Goal: Task Accomplishment & Management: Complete application form

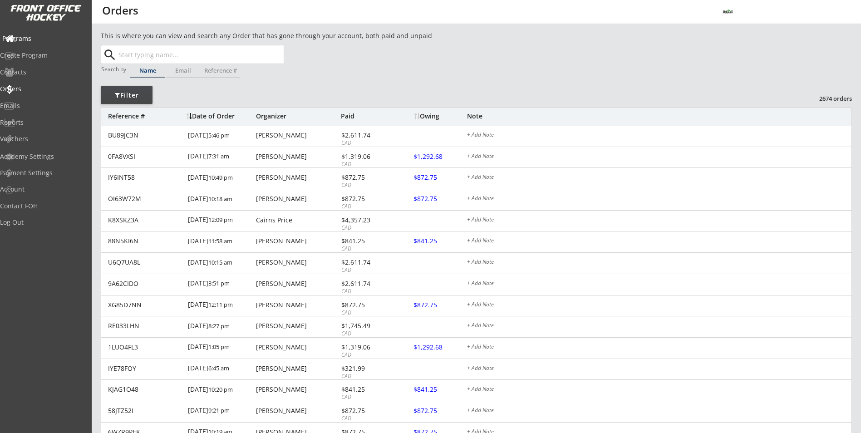
click at [41, 41] on div "Programs" at bounding box center [43, 38] width 82 height 6
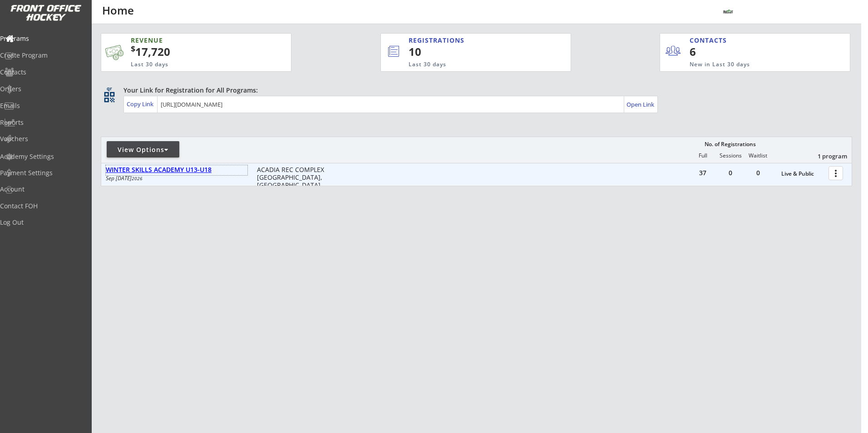
click at [215, 170] on div "WINTER SKILLS ACADEMY U13-U18" at bounding box center [177, 170] width 142 height 8
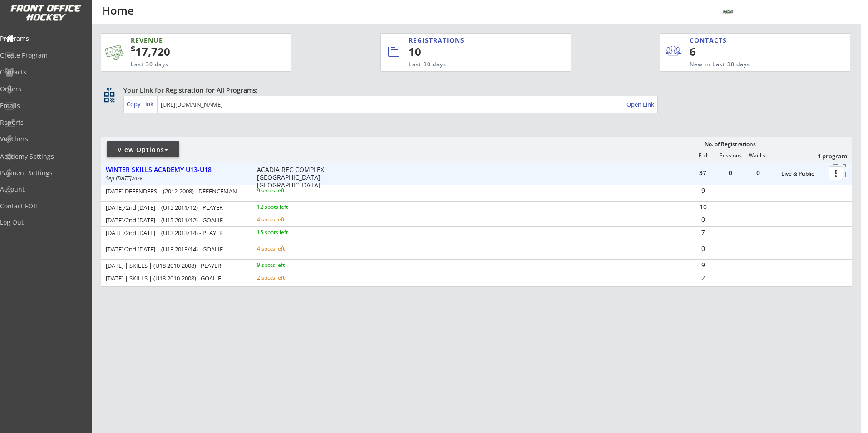
click at [834, 173] on div at bounding box center [837, 173] width 16 height 16
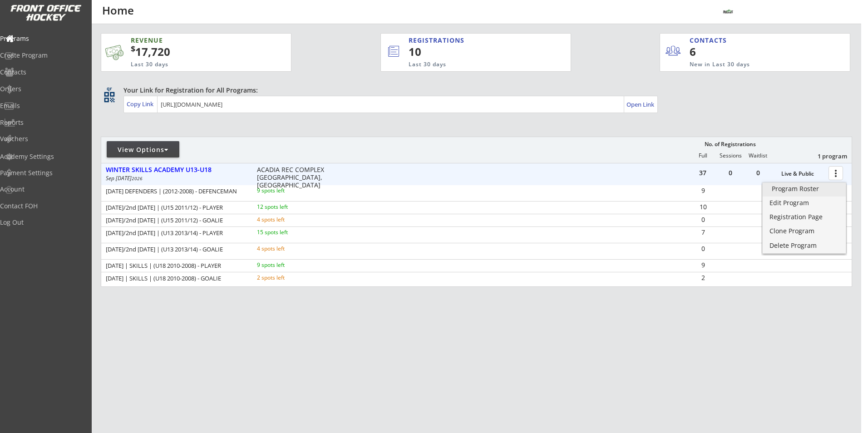
click at [792, 187] on div "Program Roster" at bounding box center [804, 189] width 65 height 6
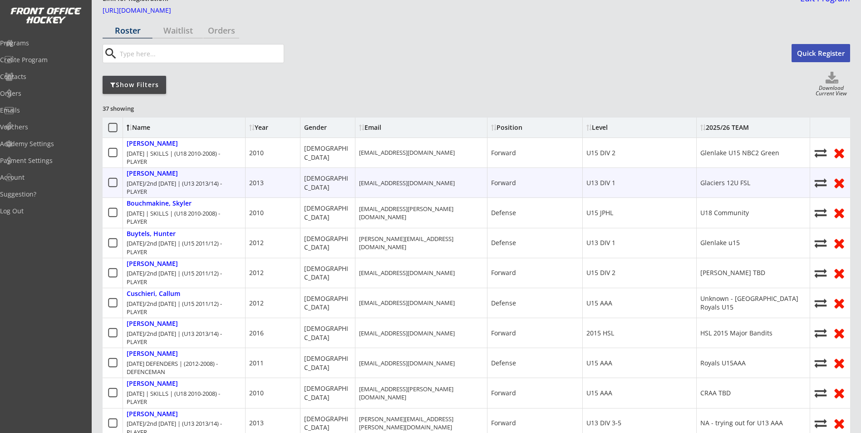
scroll to position [45, 0]
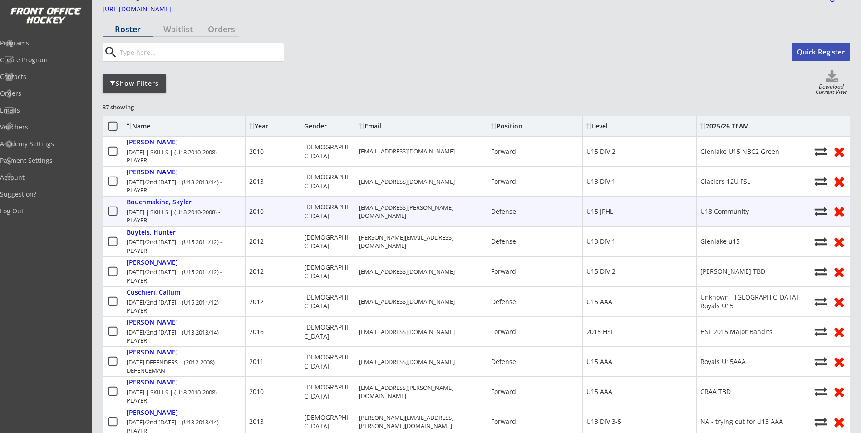
click at [190, 206] on div "Bouchmakine, Skyler" at bounding box center [159, 202] width 65 height 8
select select ""Defense""
select select ""U15 JPHL""
select select ""AL""
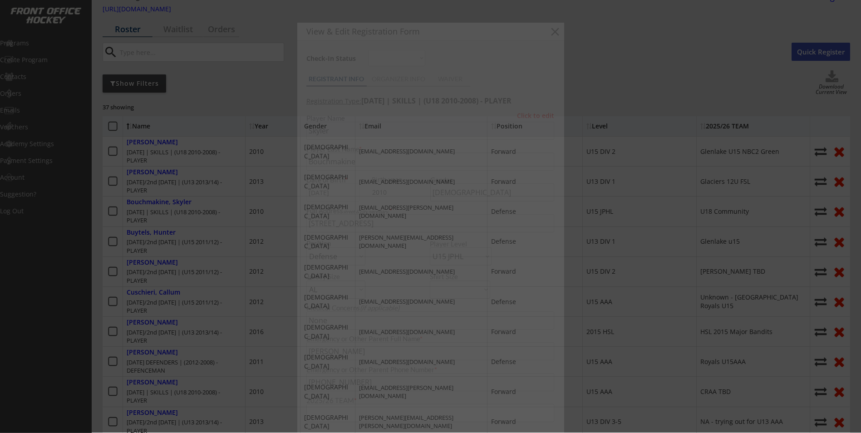
type input "U18 Community"
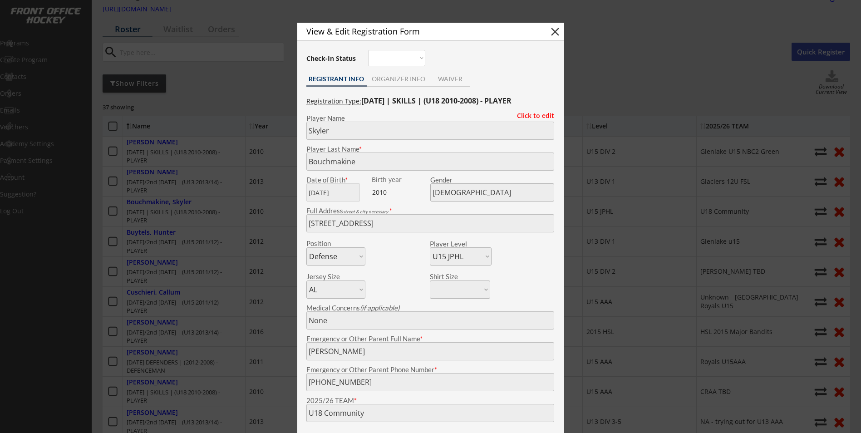
click at [249, 263] on div at bounding box center [430, 216] width 861 height 433
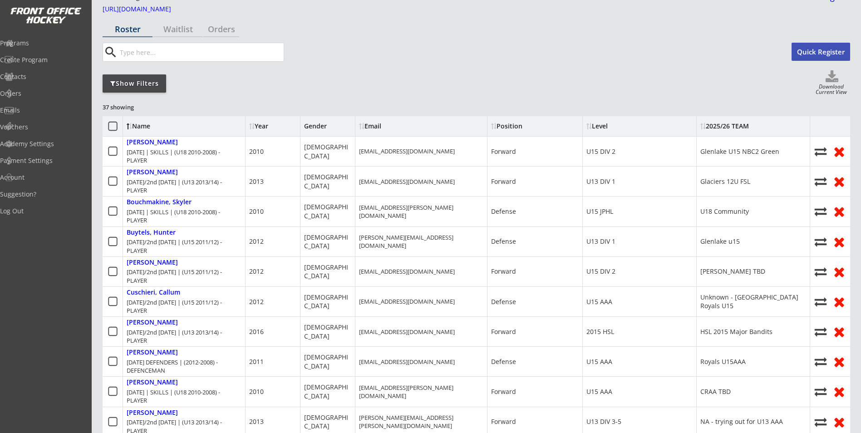
click at [159, 96] on div "Show Filters Download Current View" at bounding box center [477, 83] width 748 height 26
click at [159, 88] on div "Show Filters" at bounding box center [135, 83] width 64 height 9
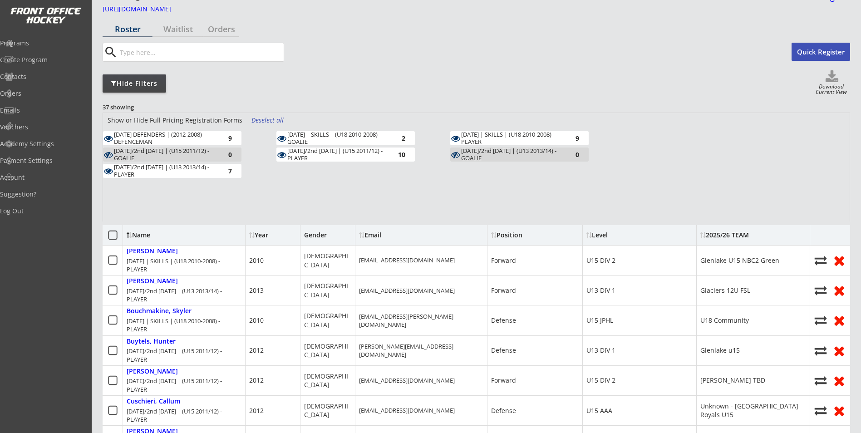
click at [268, 117] on div "Deselect all" at bounding box center [269, 120] width 34 height 9
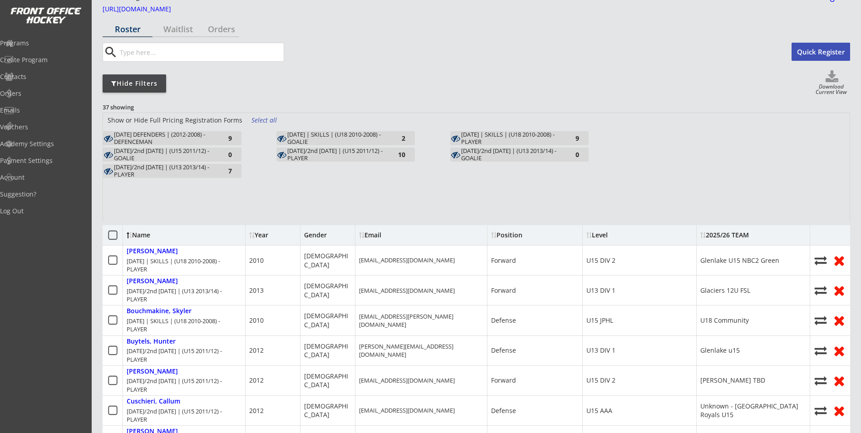
click at [193, 157] on div "TUESDAY/2nd FRIDAY | (U15 2011/12) - GOALIE" at bounding box center [164, 155] width 100 height 14
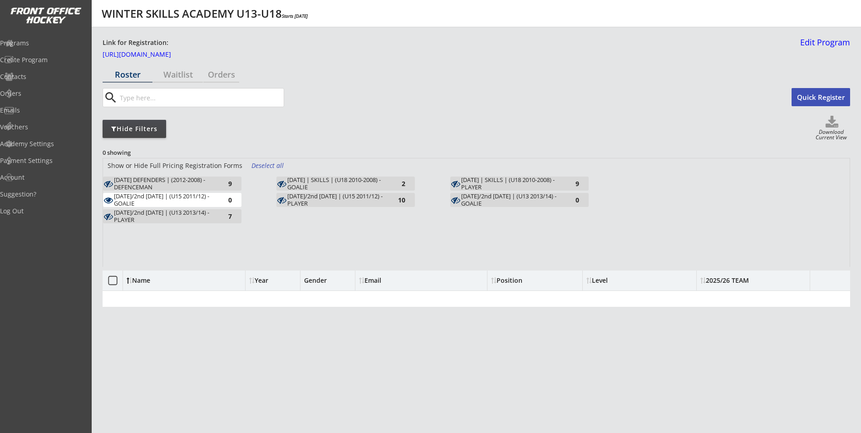
scroll to position [0, 0]
drag, startPoint x: 211, startPoint y: 194, endPoint x: 219, endPoint y: 195, distance: 8.7
click at [211, 194] on div "TUESDAY/2nd FRIDAY | (U15 2011/12) - GOALIE" at bounding box center [164, 200] width 100 height 14
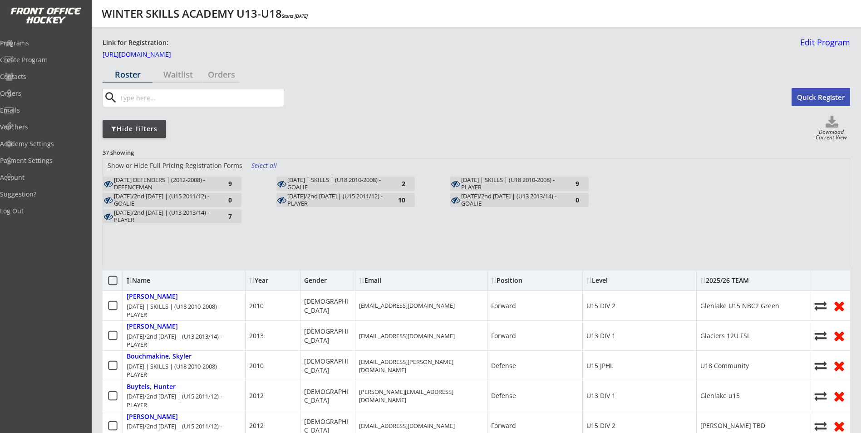
click at [329, 204] on div "TUESDAY/2nd FRIDAY | (U15 2011/12) - PLAYER" at bounding box center [337, 200] width 100 height 14
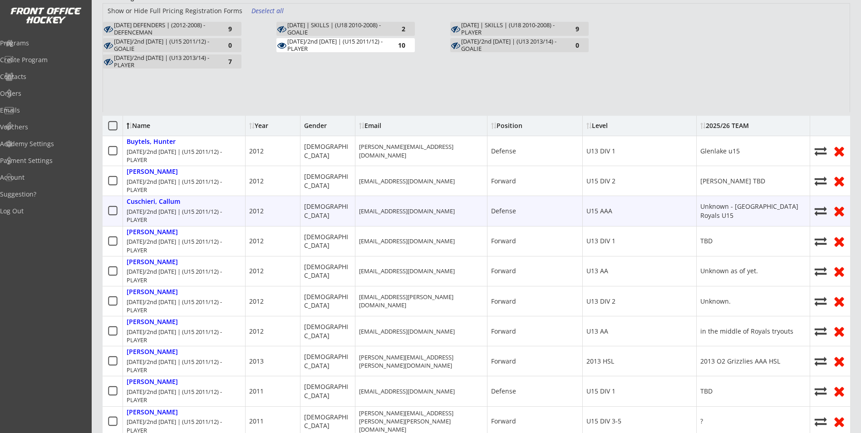
scroll to position [182, 0]
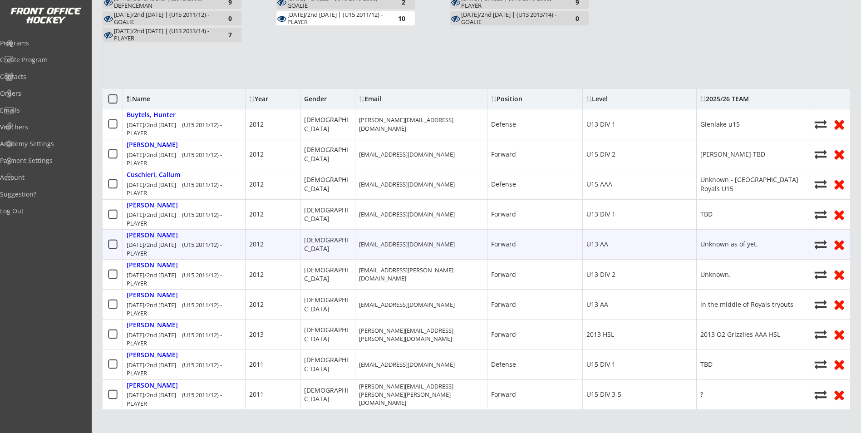
click at [160, 237] on div "Mcgovern, Teddy" at bounding box center [152, 236] width 51 height 8
type input "Teddy"
type input "Mcgovern"
type input "12/26/2012"
type input "221 38 Ave SW, Calgary, AB T2S 0V5, Canada"
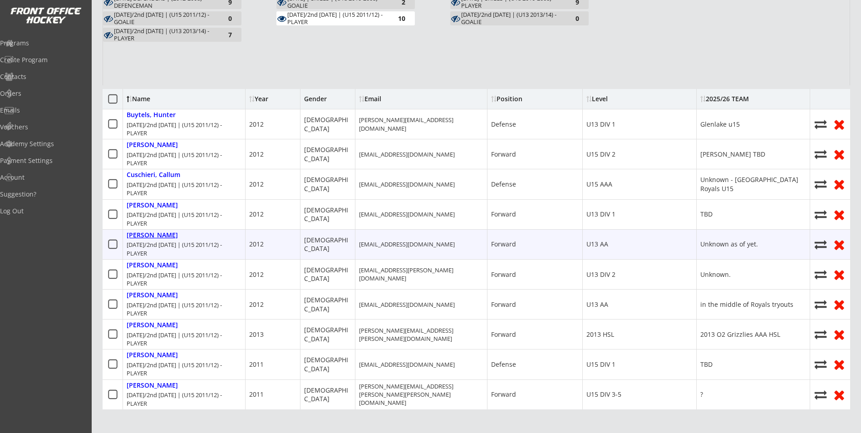
select select ""Forward""
select select ""U13 AA""
select select ""YXL""
type input "none"
type input "Kerri McGovern"
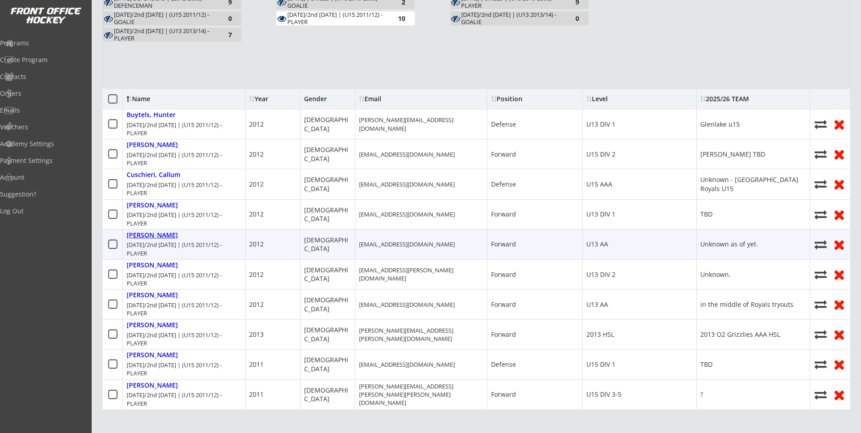
type input "(403) 629-6865"
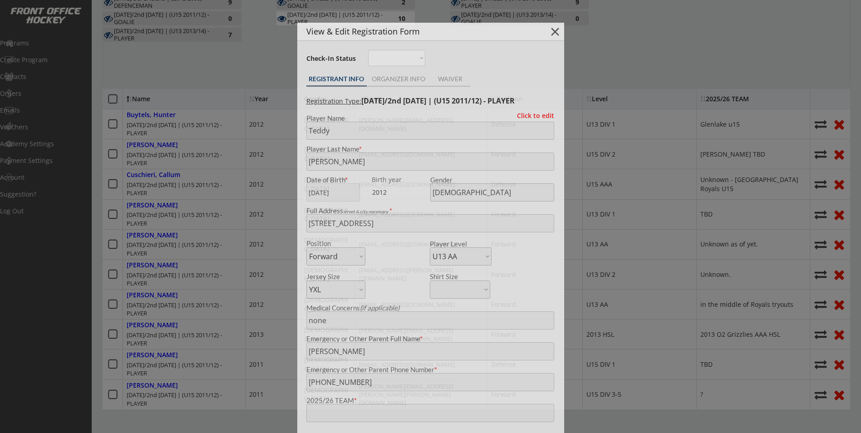
type input "Unknown as of yet."
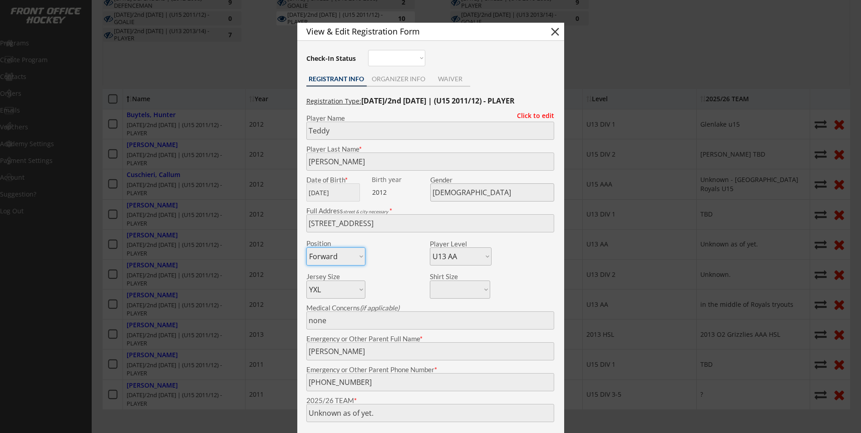
click at [632, 273] on div at bounding box center [430, 216] width 861 height 433
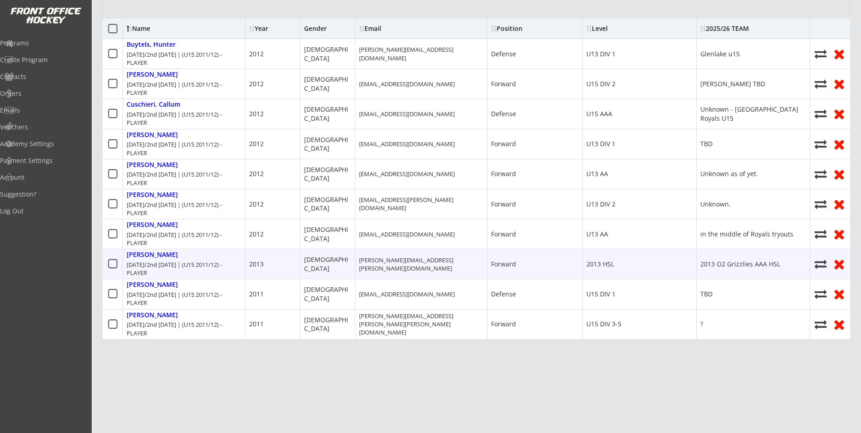
scroll to position [272, 0]
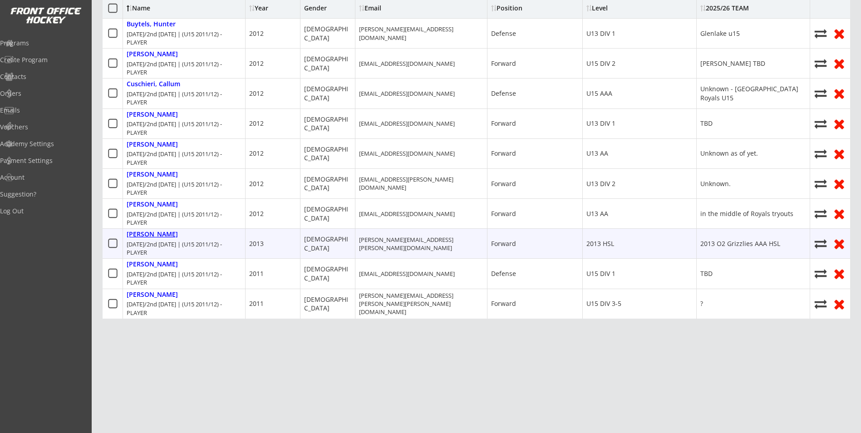
click at [152, 233] on div "Sinclair, Rhys" at bounding box center [152, 235] width 51 height 8
type input "Rhys"
type input "Sinclair"
type input "03/16/2013"
type input "4408 Britannia Dr SW, Calgary, AB T2S 1J5, Canada"
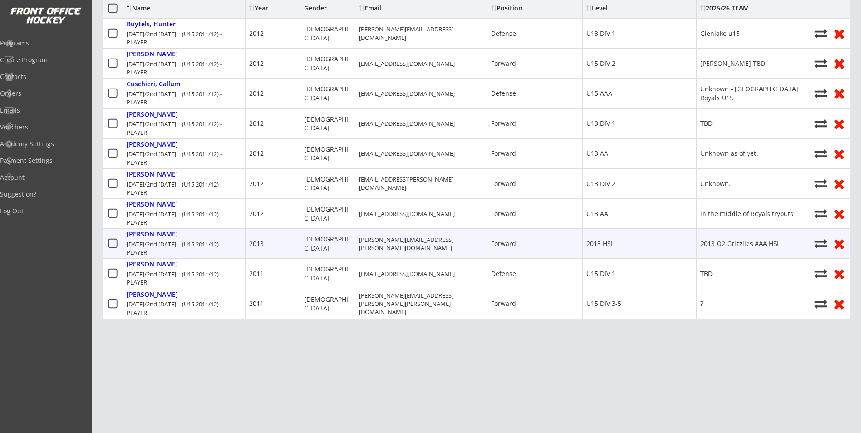
select select ""2013 HSL""
type input "Kevan Sinclair"
type input "(403) 361-0599"
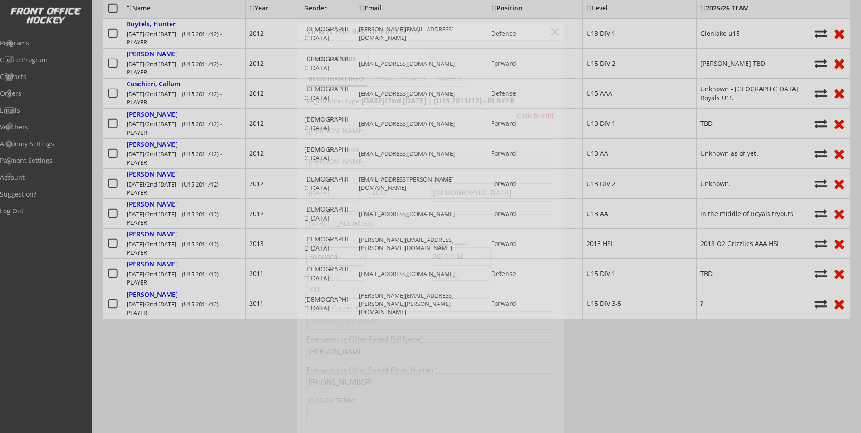
type input "2013 O2 Grizzlies AAA HSL"
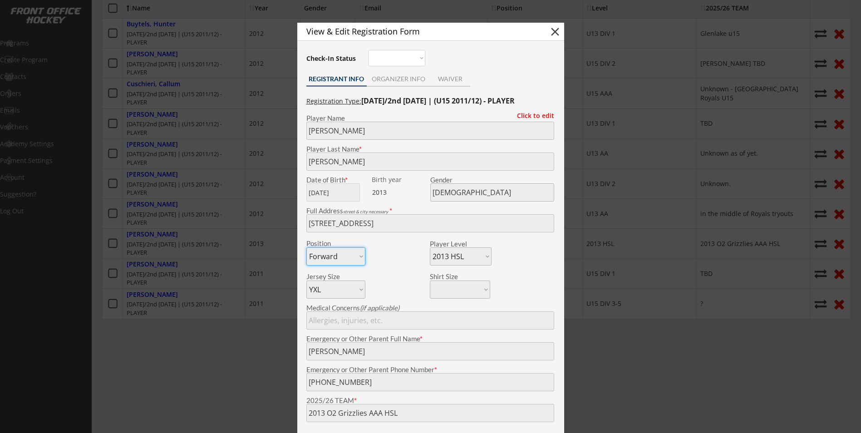
click at [231, 267] on div at bounding box center [430, 216] width 861 height 433
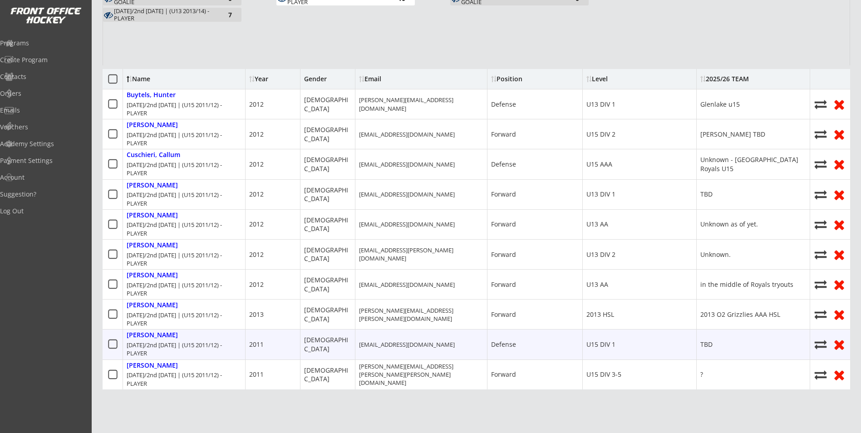
scroll to position [182, 0]
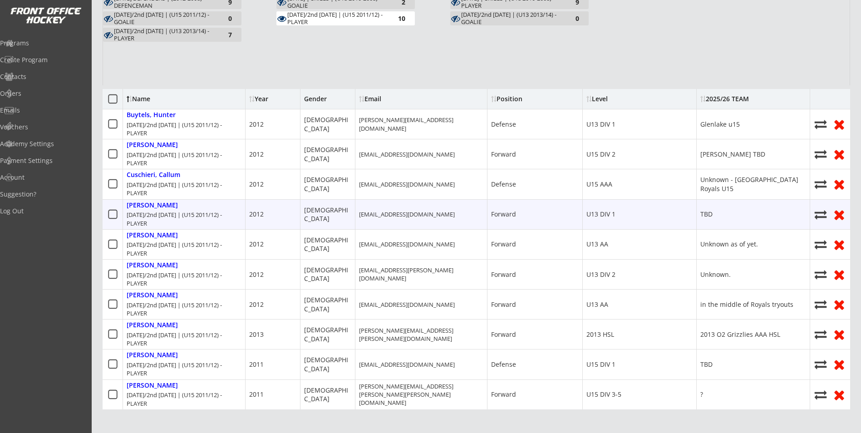
click at [140, 208] on div "Malcolm, Robert TUESDAY/2nd FRIDAY | (U15 2011/12) - PLAYER" at bounding box center [184, 215] width 123 height 30
click at [141, 206] on div "Malcolm, Robert" at bounding box center [152, 206] width 51 height 8
type input "Robert"
type input "Malcolm"
type input "11/29/2012"
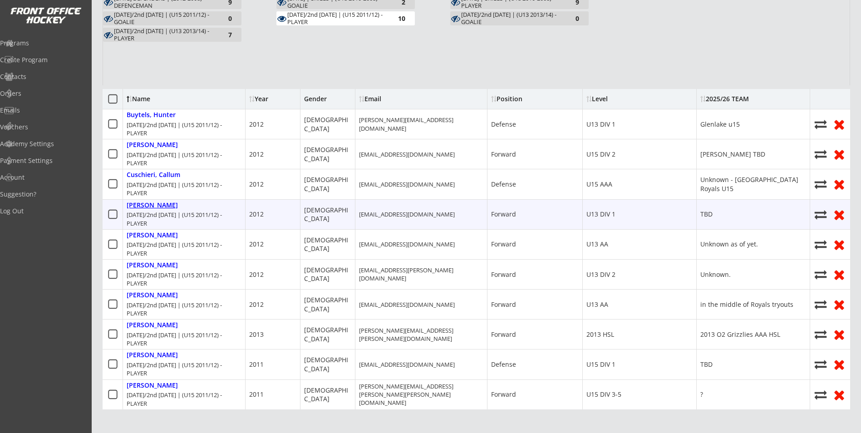
type input "47 Woodgreen Pl SW, Calgary, AB T2W 4A3, Canada"
select select ""U13 DIV 1""
select select ""YL""
type input "Melissa"
type input "(403) 542-8244"
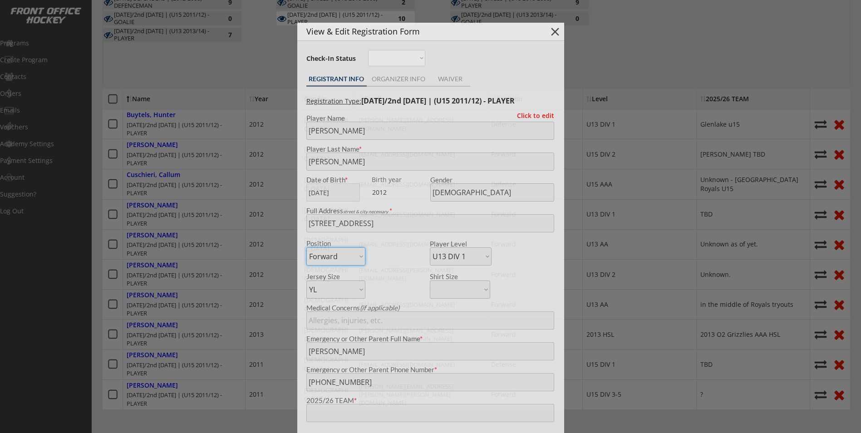
type input "TBD"
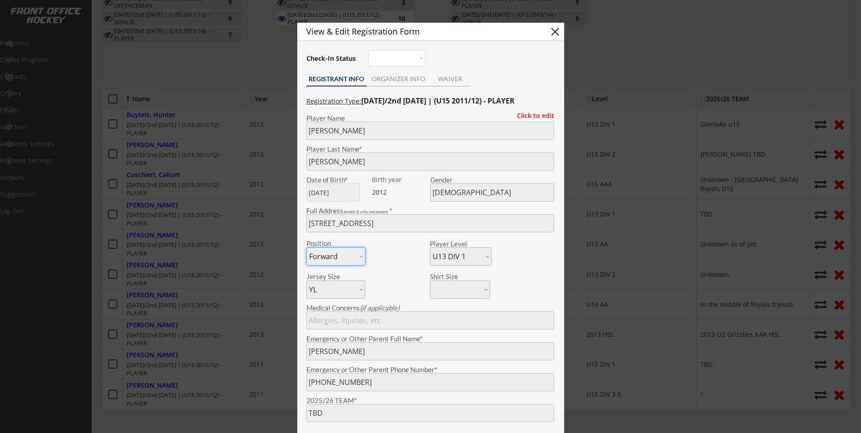
click at [256, 291] on div at bounding box center [430, 216] width 861 height 433
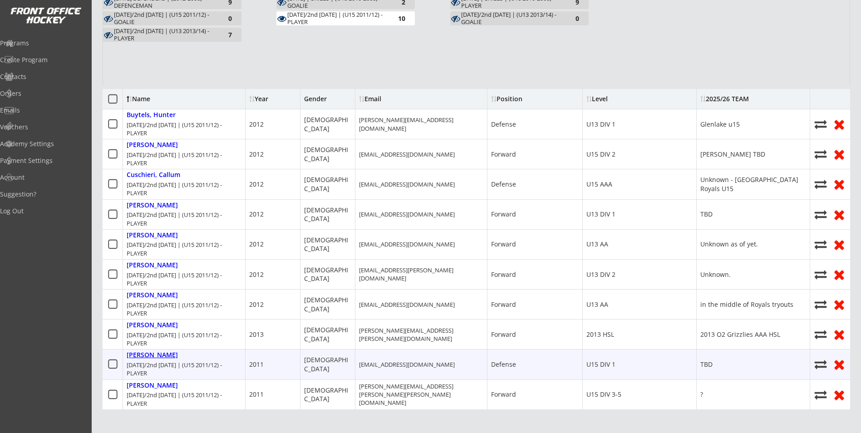
click at [150, 351] on div "Wilson, Alex" at bounding box center [152, 355] width 51 height 8
type input "Alex"
type input "Wilson"
type input "03/03/2011"
type input "5007 15 St SW, Calgary, AB T2T 4B7, Canada"
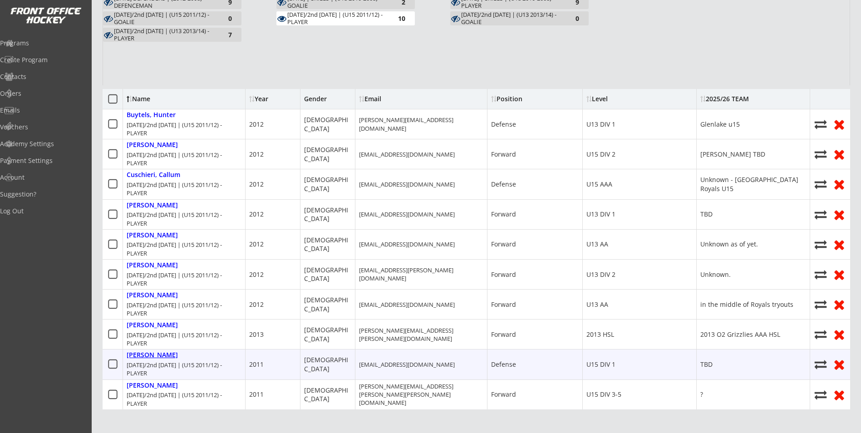
select select ""Defense""
select select ""U15 DIV 1""
select select ""AS""
type input "Josh Wilson"
type input "(403) 660-7575"
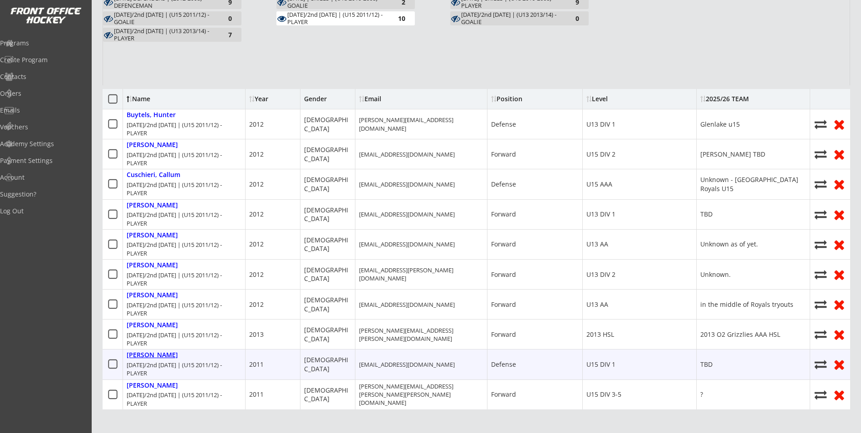
type input "TBD"
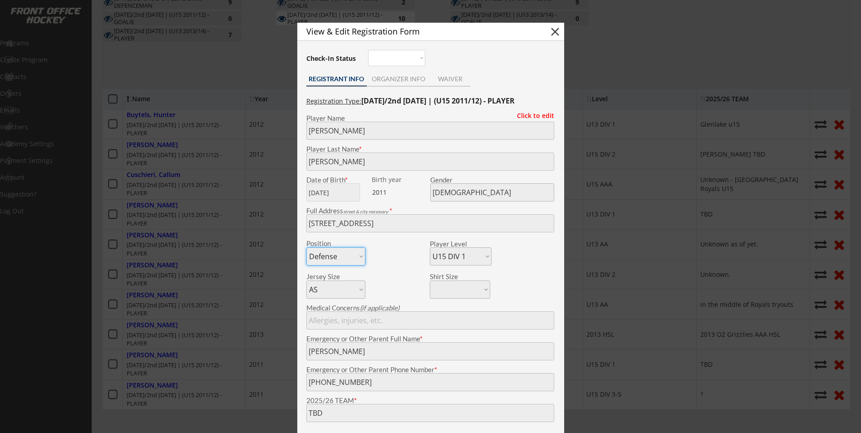
click at [176, 350] on div at bounding box center [430, 216] width 861 height 433
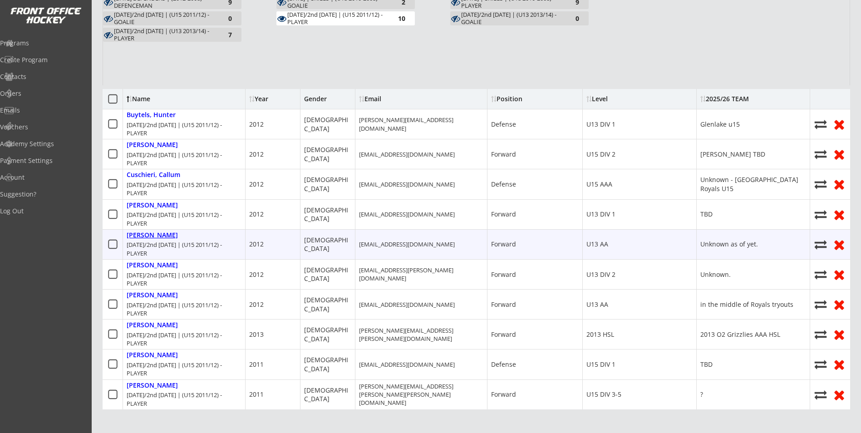
click at [169, 237] on div "Mcgovern, Teddy" at bounding box center [152, 236] width 51 height 8
type input "Teddy"
type input "Mcgovern"
type input "12/26/2012"
type input "221 38 Ave SW, Calgary, AB T2S 0V5, Canada"
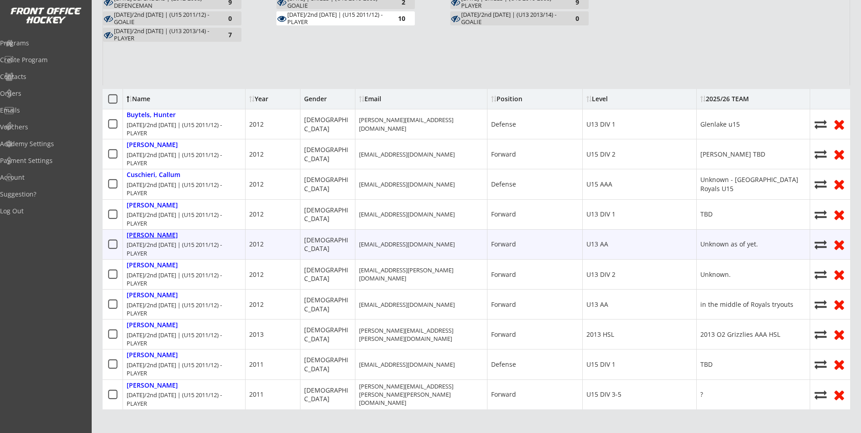
select select ""Forward""
select select ""U13 AA""
select select ""YXL""
type input "none"
type input "Kerri McGovern"
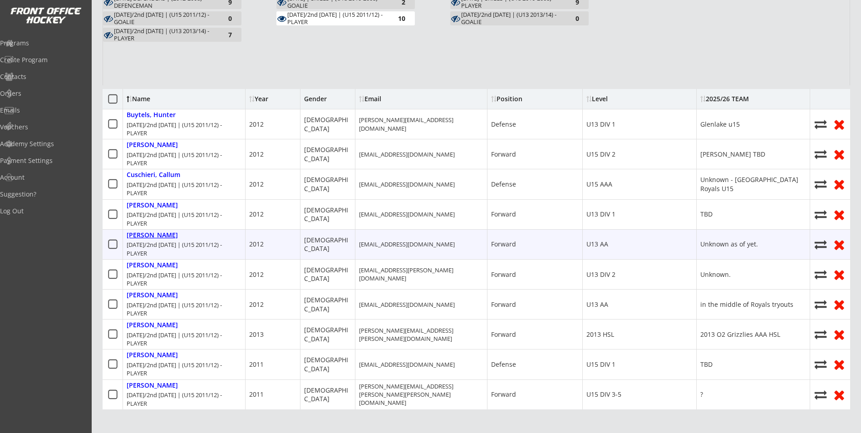
type input "(403) 629-6865"
type input "Unknown as of yet."
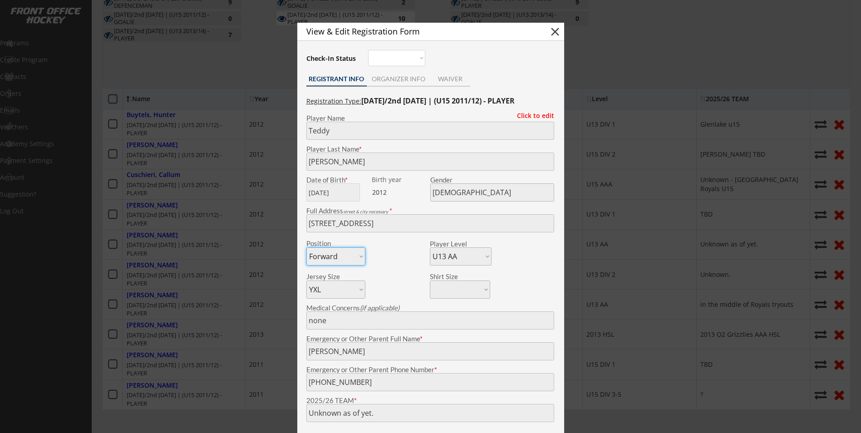
click at [181, 247] on div at bounding box center [430, 216] width 861 height 433
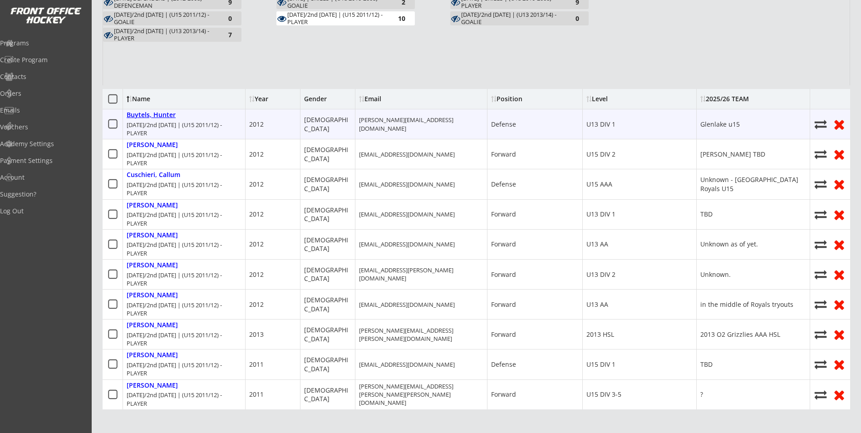
click at [173, 118] on div "Buytels, Hunter" at bounding box center [151, 115] width 49 height 8
type input "Hunter"
type input "Buytels"
type input "02/10/2012"
type input "4236 Britannia Dr SW, Calgary, AB T2S 1J3, Canada"
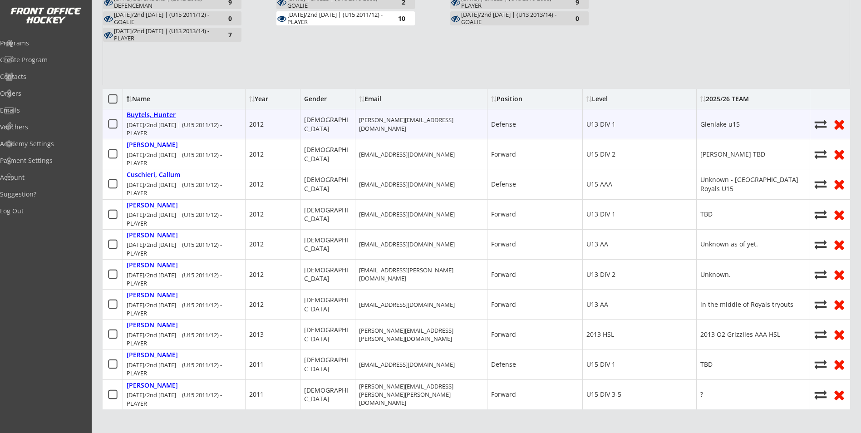
select select ""Defense""
select select ""U13 DIV 1""
select select ""AS""
type input "Stephanie Buytels"
type input "(587) 893-8564"
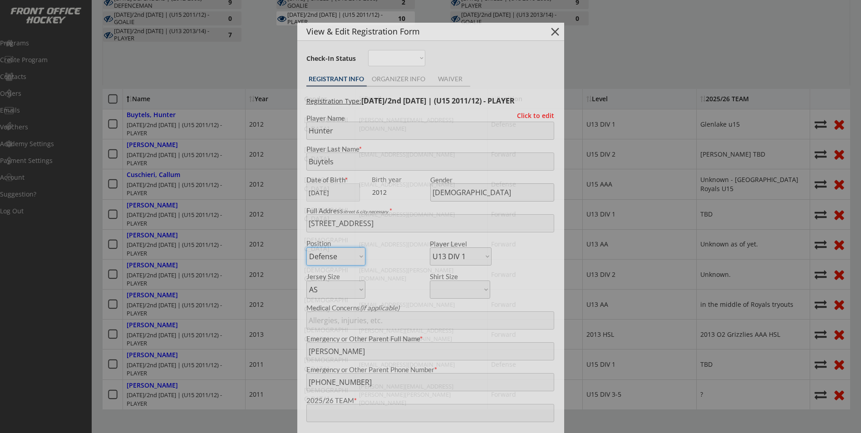
type input "Glenlake u15"
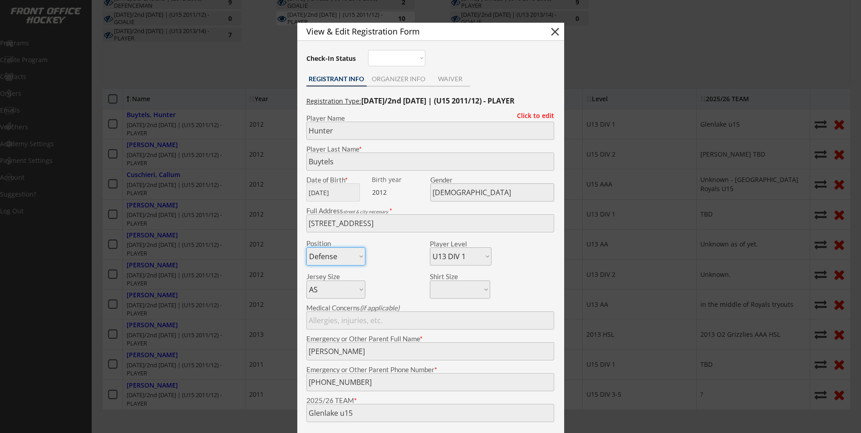
click at [183, 282] on div at bounding box center [430, 216] width 861 height 433
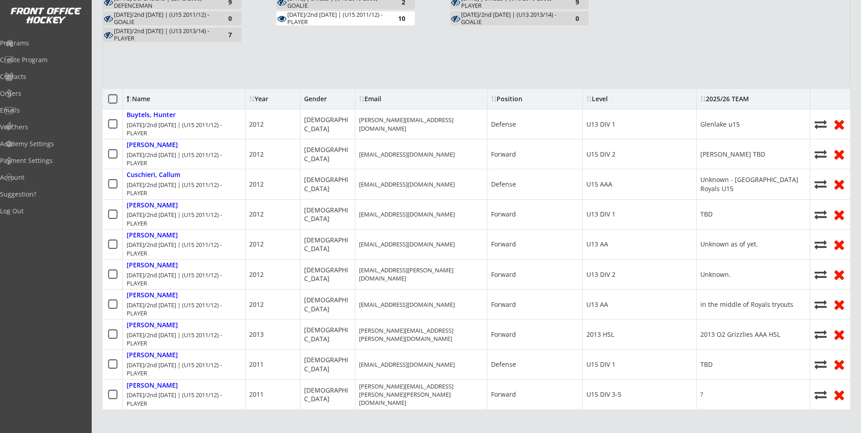
click at [304, 17] on div "TUESDAY/2nd FRIDAY | (U15 2011/12) - PLAYER" at bounding box center [337, 18] width 100 height 14
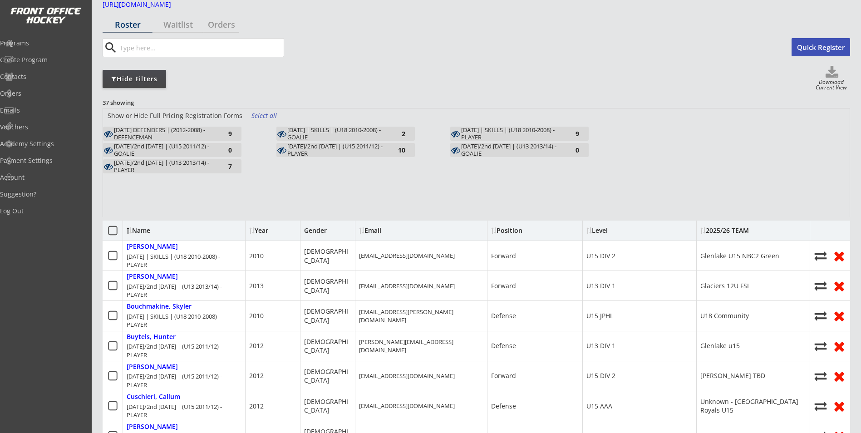
scroll to position [45, 0]
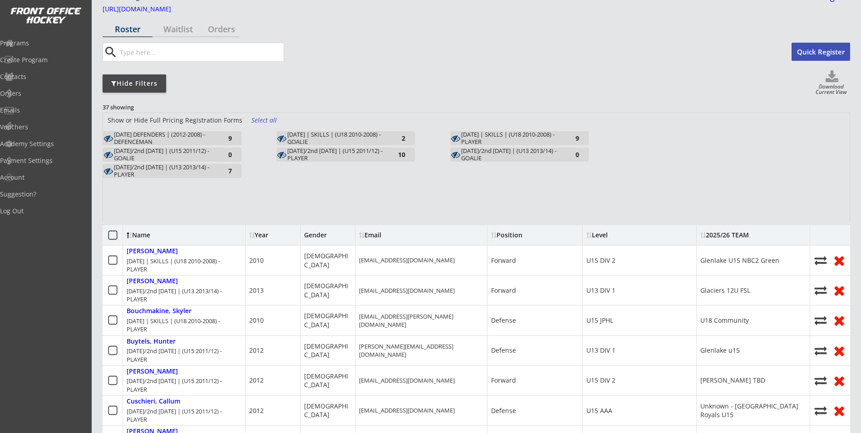
click at [186, 172] on div "WEDNESDAY/2nd FRIDAY | (U13 2013/14) - PLAYER" at bounding box center [164, 171] width 100 height 14
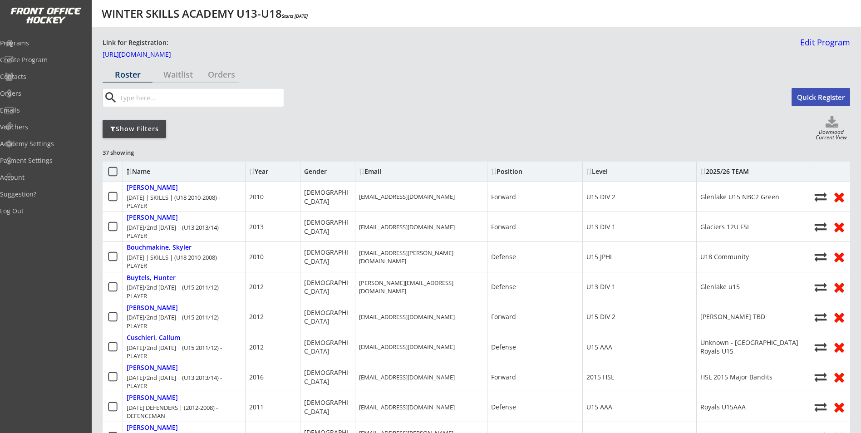
scroll to position [379, 0]
